Goal: Information Seeking & Learning: Learn about a topic

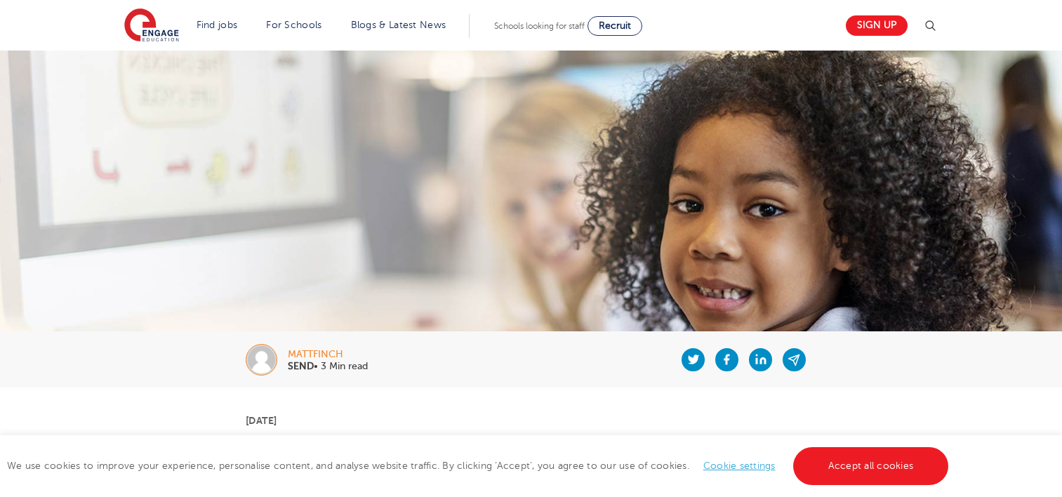
scroll to position [411, 0]
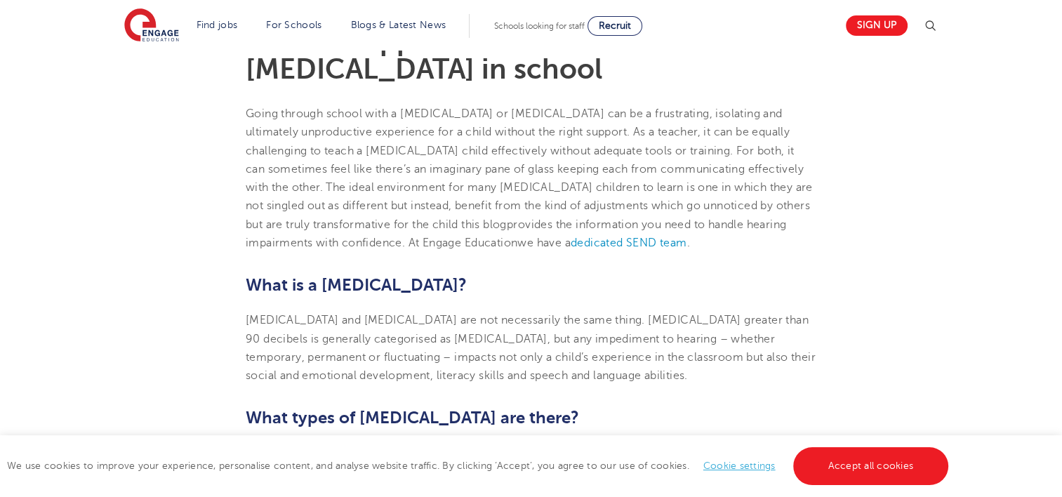
drag, startPoint x: 0, startPoint y: 0, endPoint x: 771, endPoint y: 357, distance: 850.1
drag, startPoint x: 771, startPoint y: 357, endPoint x: 999, endPoint y: 429, distance: 238.4
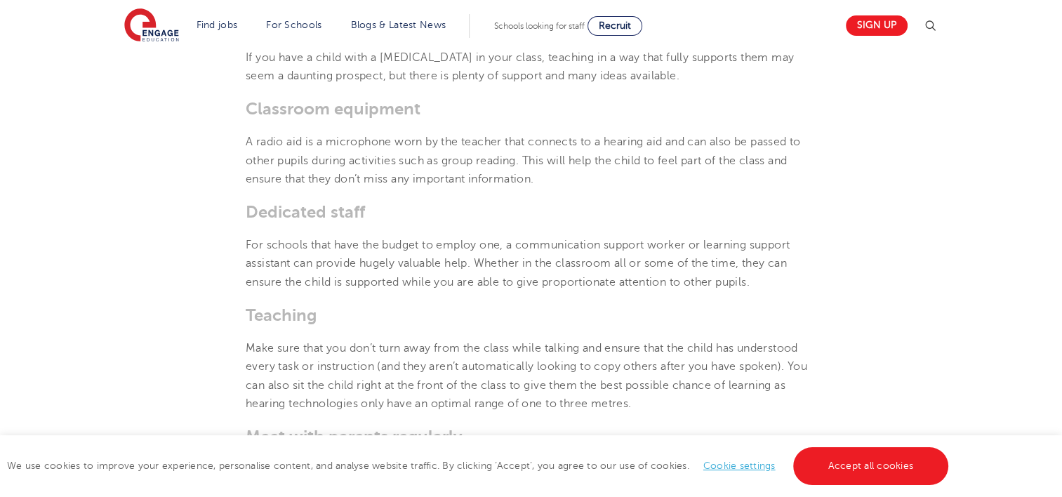
scroll to position [2030, 0]
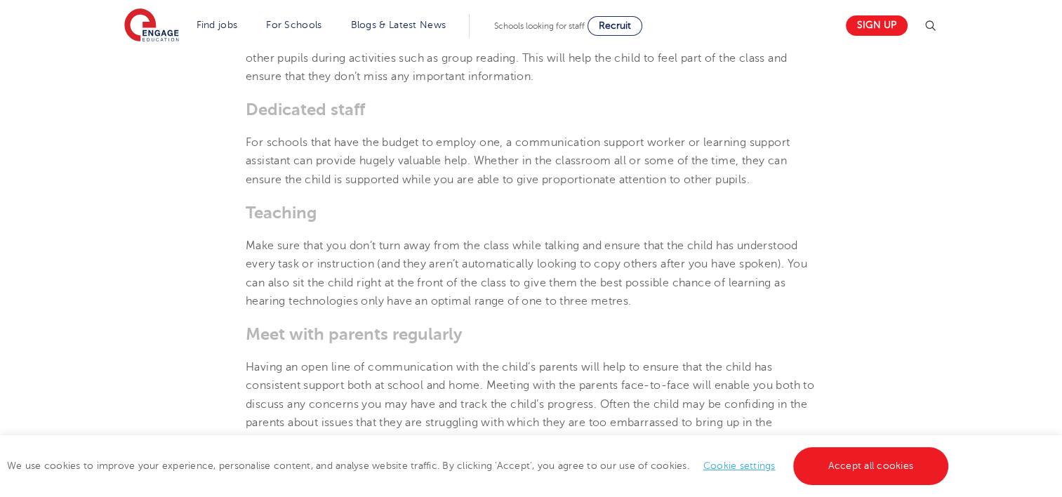
drag, startPoint x: 1066, startPoint y: 490, endPoint x: 1058, endPoint y: 492, distance: 8.0
click at [1058, 492] on div "We use cookies to improve your experience, personalise content, and analyse web…" at bounding box center [531, 466] width 1062 height 62
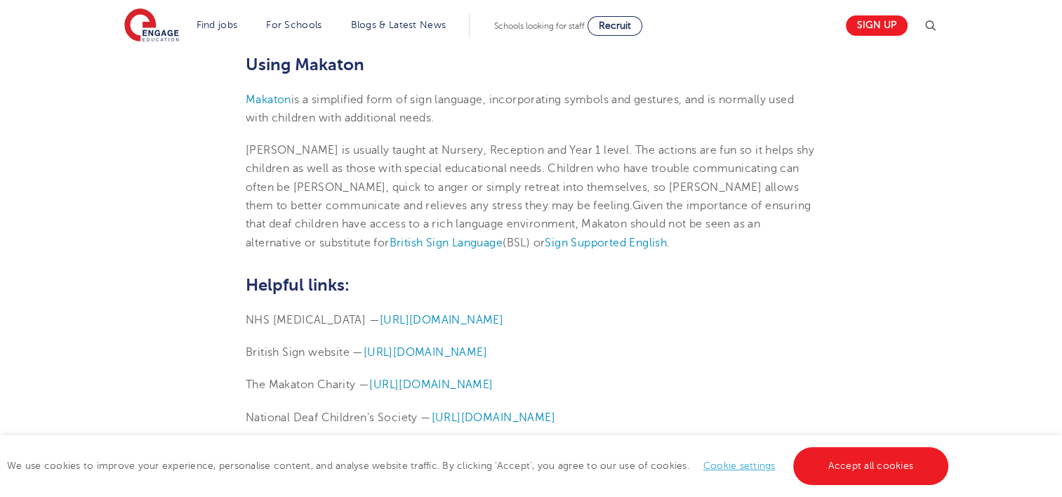
scroll to position [3265, 0]
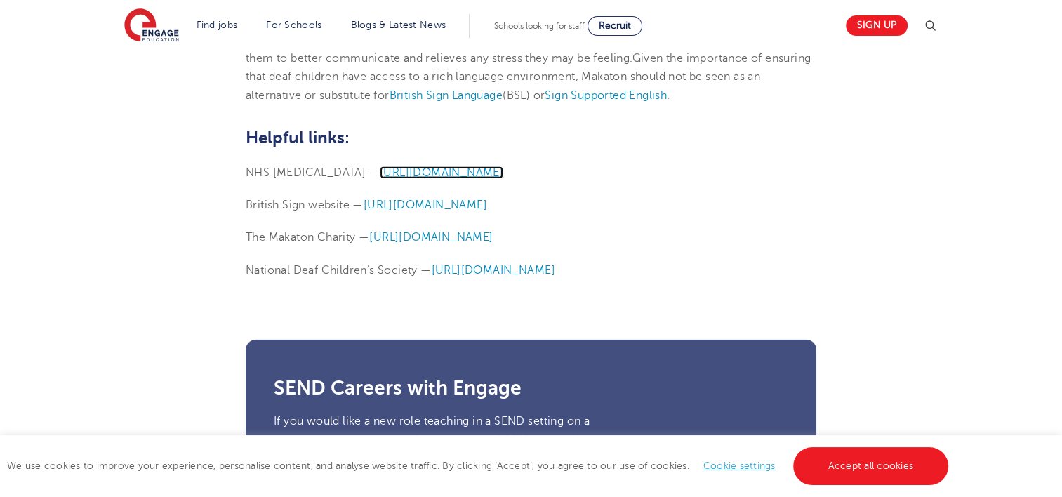
click at [503, 166] on span "[URL][DOMAIN_NAME]" at bounding box center [442, 172] width 124 height 13
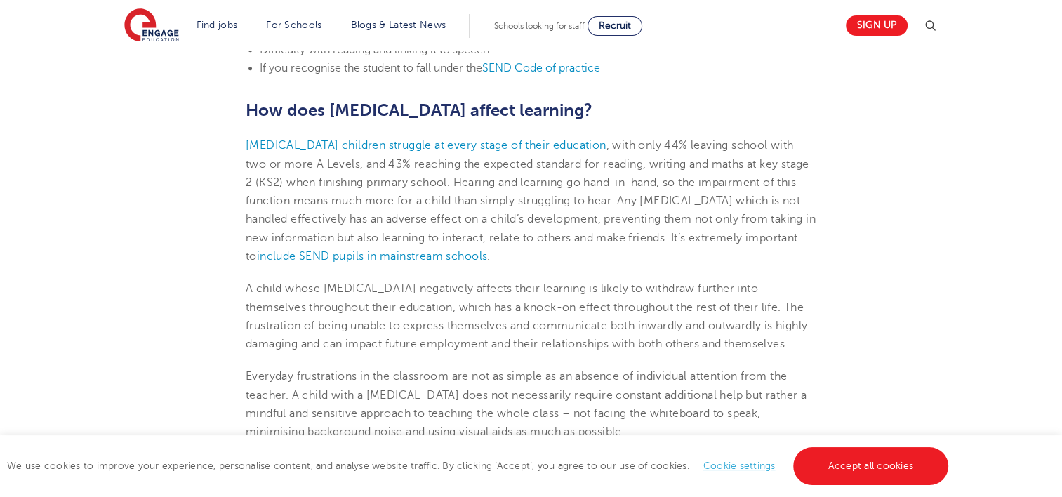
scroll to position [1485, 0]
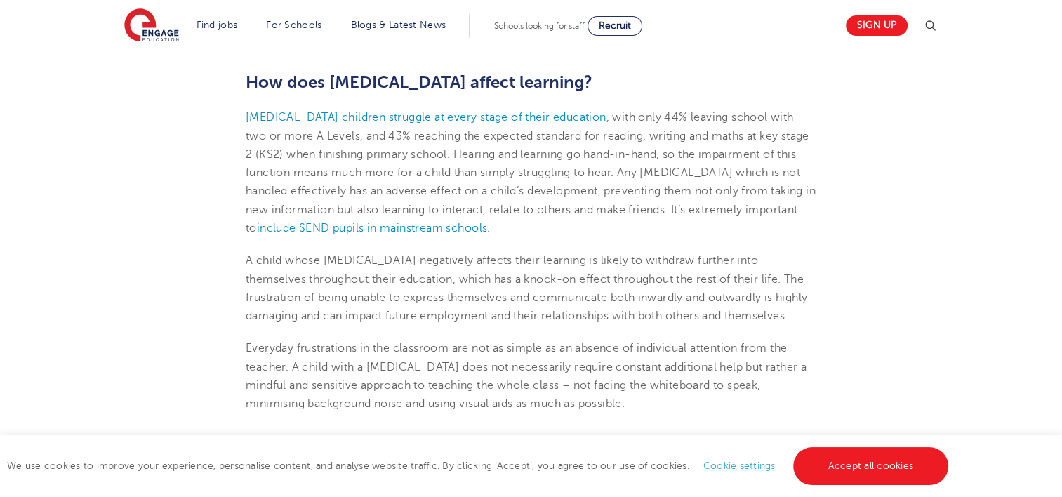
drag, startPoint x: 620, startPoint y: 382, endPoint x: 644, endPoint y: 406, distance: 33.3
click at [644, 406] on p "Everyday frustrations in the classroom are not as simple as an absence of indiv…" at bounding box center [531, 376] width 571 height 74
drag, startPoint x: 644, startPoint y: 406, endPoint x: 637, endPoint y: 378, distance: 28.8
copy span "not facing the whiteboard to speak, minimising background noise and using visua…"
click at [658, 390] on p "Everyday frustrations in the classroom are not as simple as an absence of indiv…" at bounding box center [531, 376] width 571 height 74
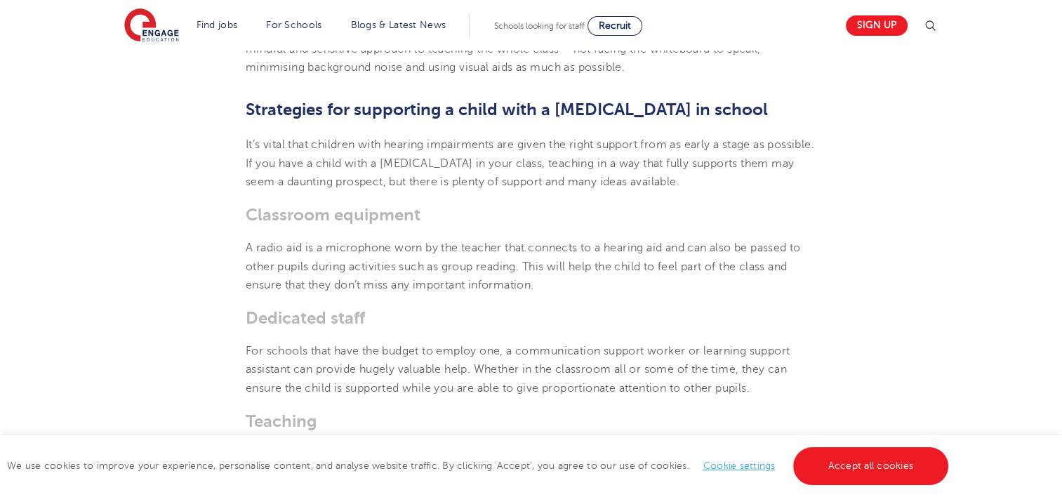
scroll to position [1859, 0]
